Goal: Task Accomplishment & Management: Manage account settings

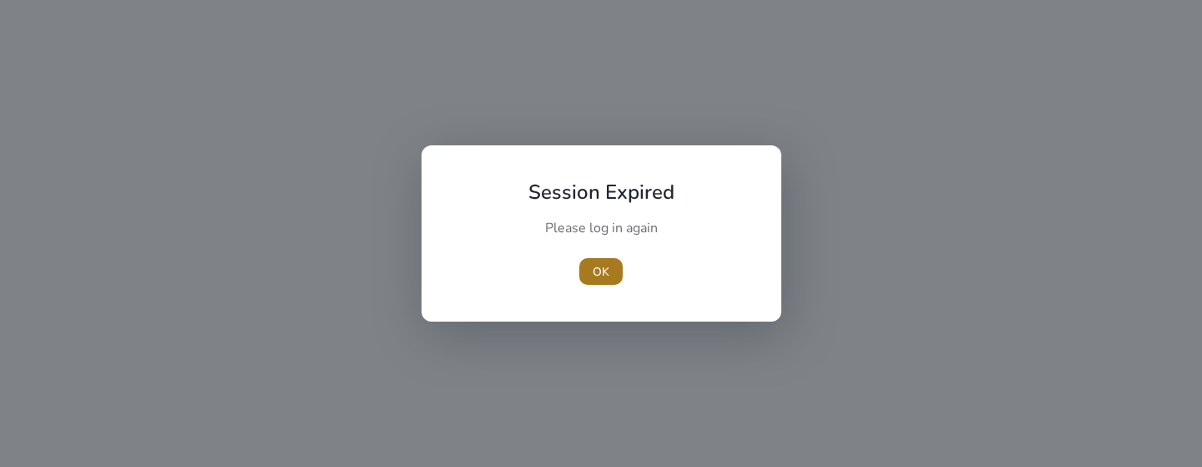
click at [591, 275] on span "button" at bounding box center [600, 271] width 43 height 40
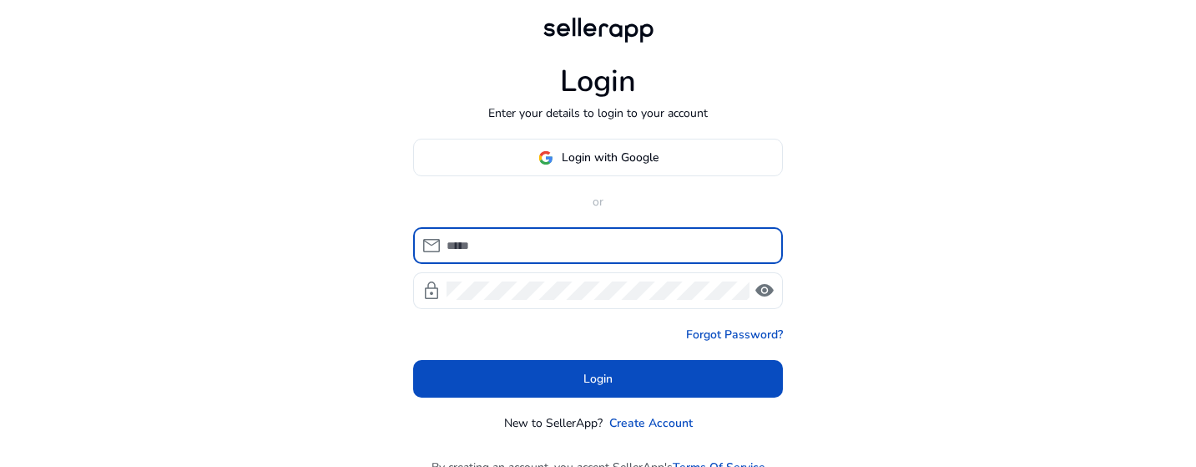
type input "**********"
